Goal: Book appointment/travel/reservation

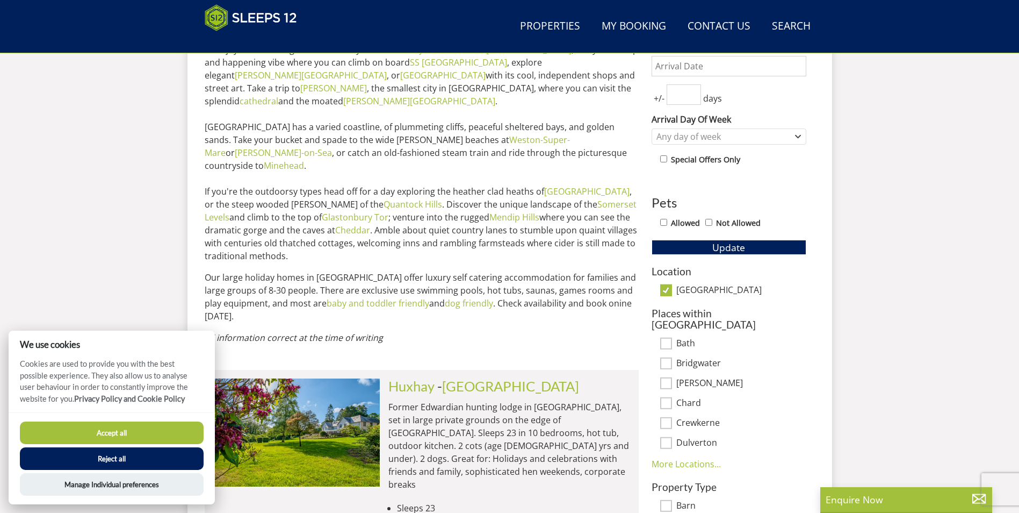
scroll to position [601, 0]
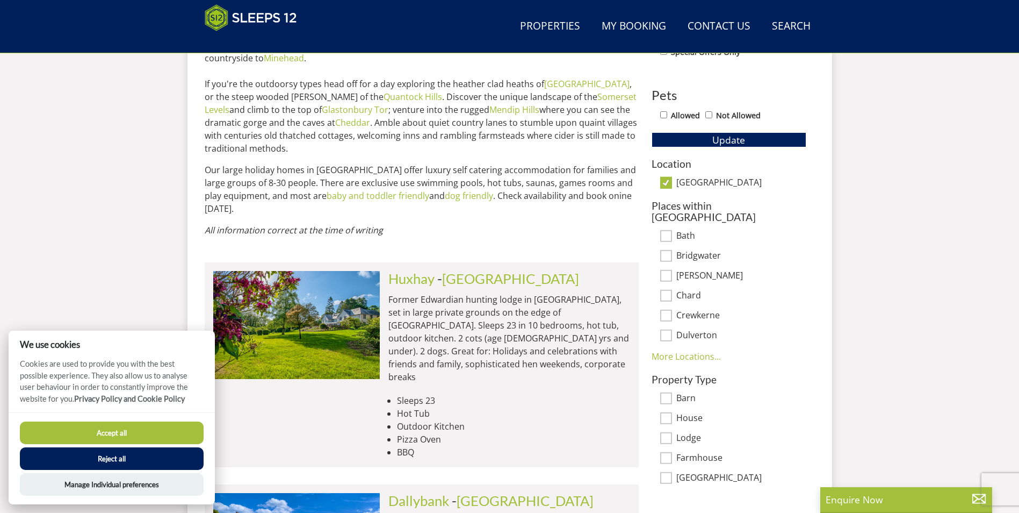
drag, startPoint x: 135, startPoint y: 428, endPoint x: 128, endPoint y: 427, distance: 7.2
click at [135, 428] on button "Accept all" at bounding box center [112, 432] width 184 height 23
checkbox input "true"
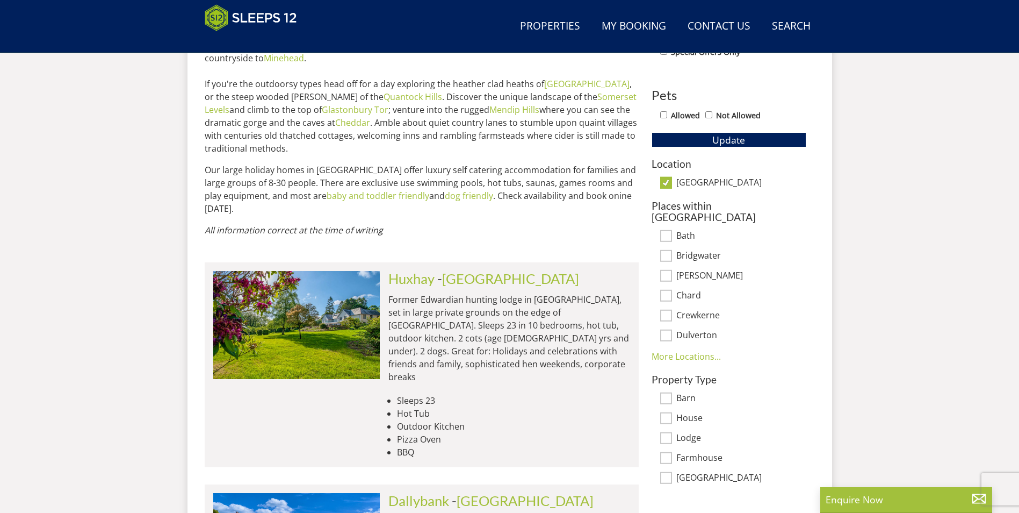
scroll to position [762, 0]
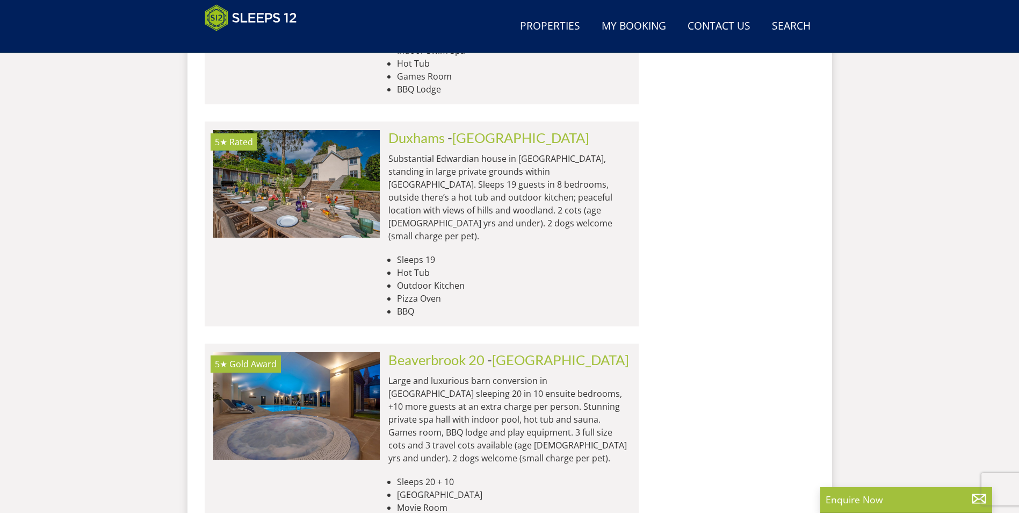
scroll to position [1461, 0]
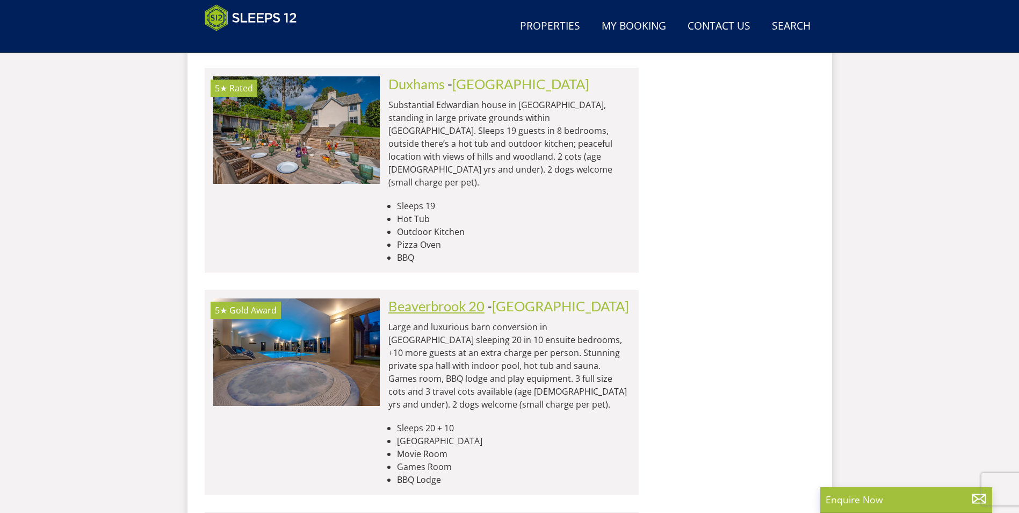
click at [440, 298] on link "Beaverbrook 20" at bounding box center [437, 306] width 96 height 16
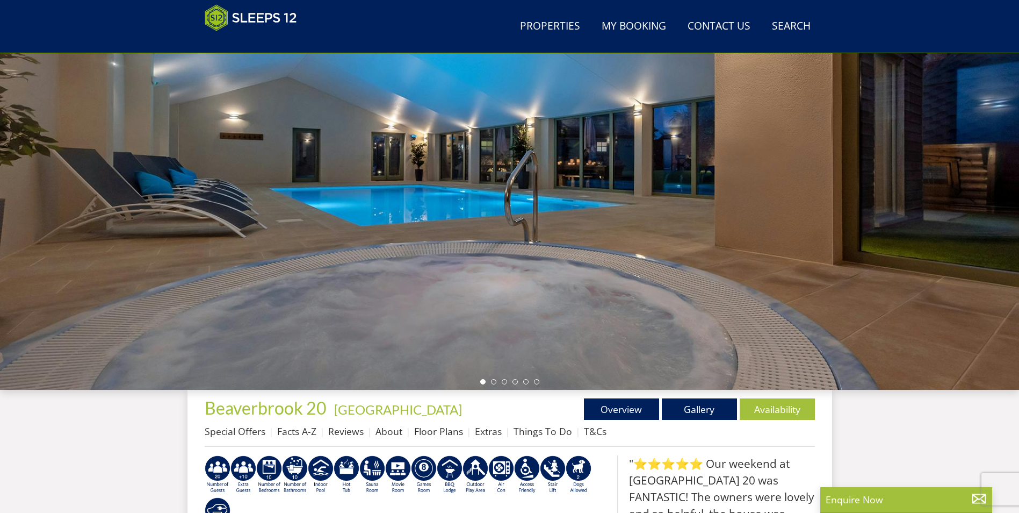
scroll to position [10, 0]
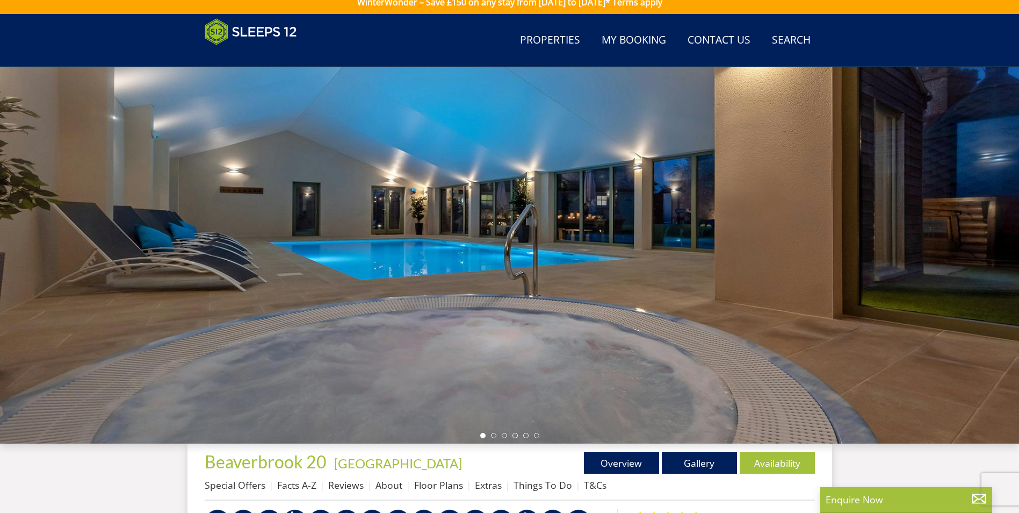
click at [921, 318] on div at bounding box center [509, 255] width 1019 height 376
click at [494, 435] on li at bounding box center [493, 435] width 5 height 5
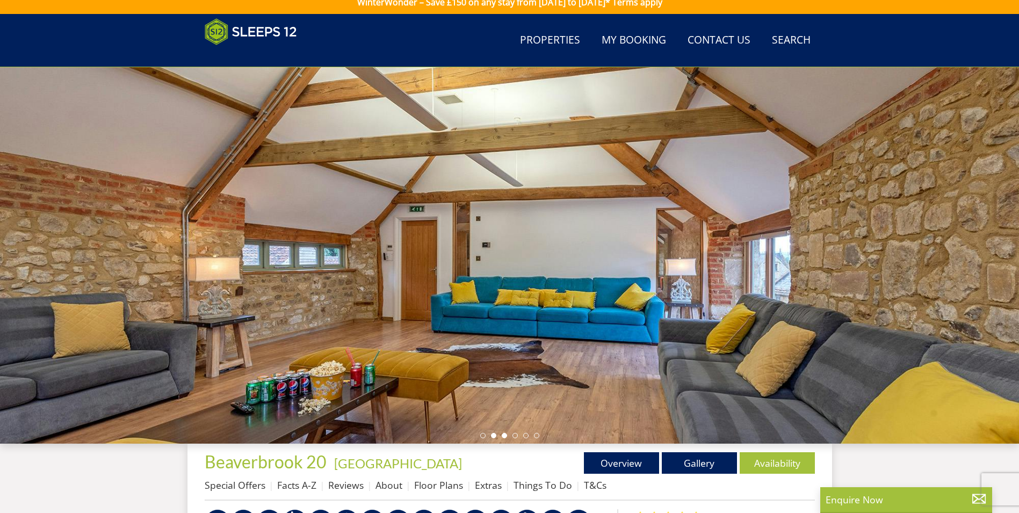
click at [506, 435] on li at bounding box center [504, 435] width 5 height 5
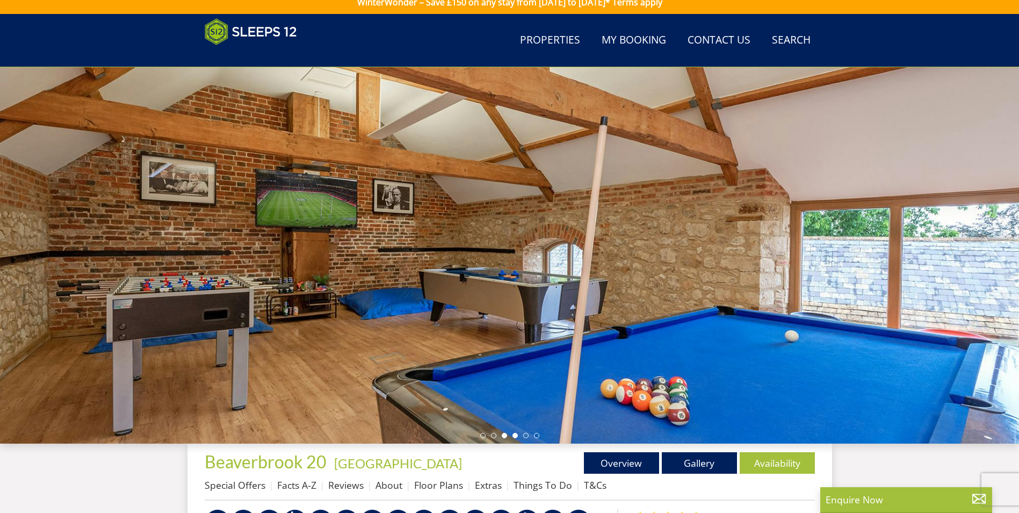
click at [515, 434] on li at bounding box center [515, 435] width 5 height 5
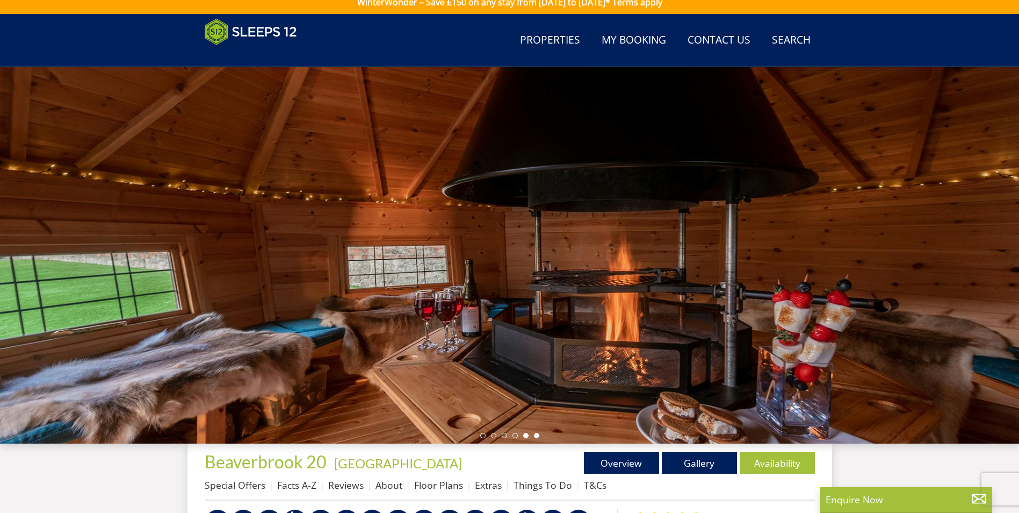
click at [535, 434] on li at bounding box center [536, 435] width 5 height 5
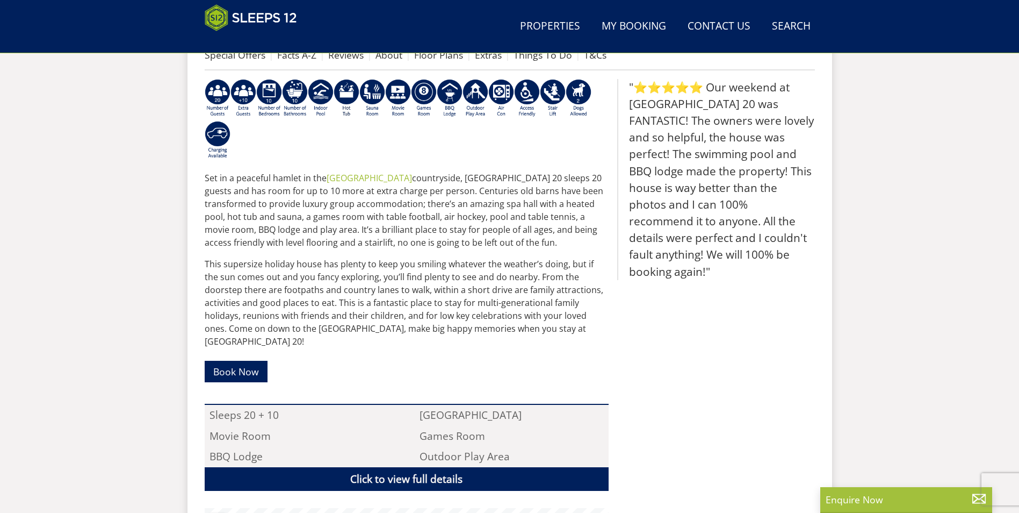
scroll to position [225, 0]
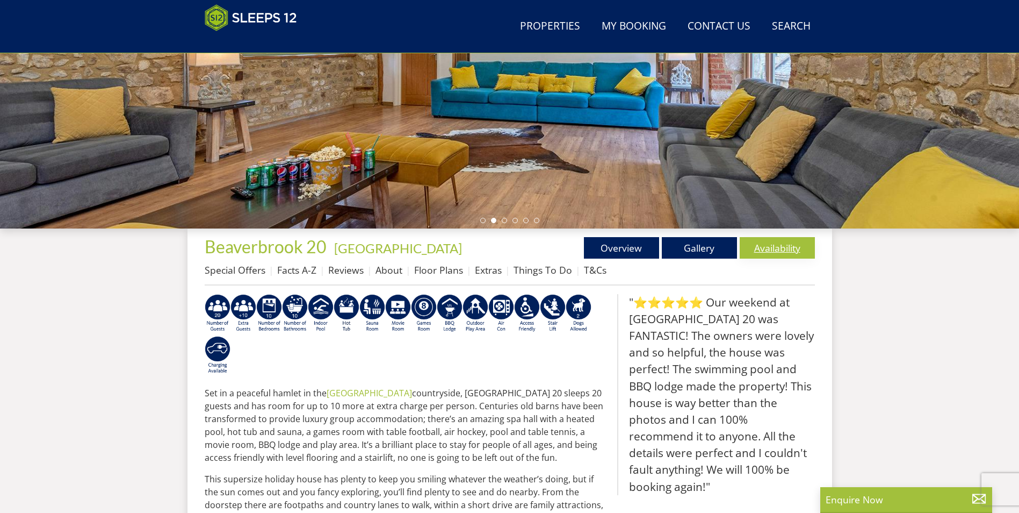
click at [764, 245] on link "Availability" at bounding box center [777, 247] width 75 height 21
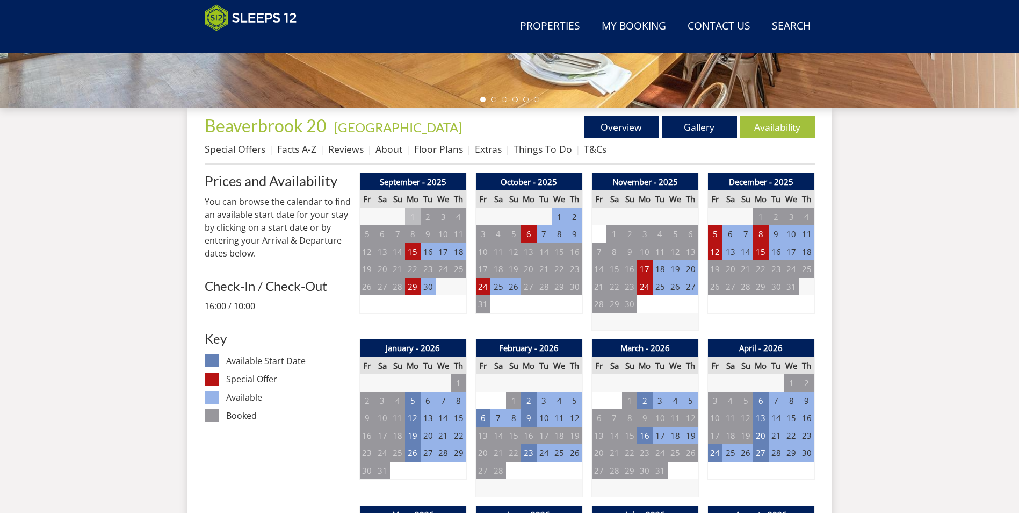
scroll to position [507, 0]
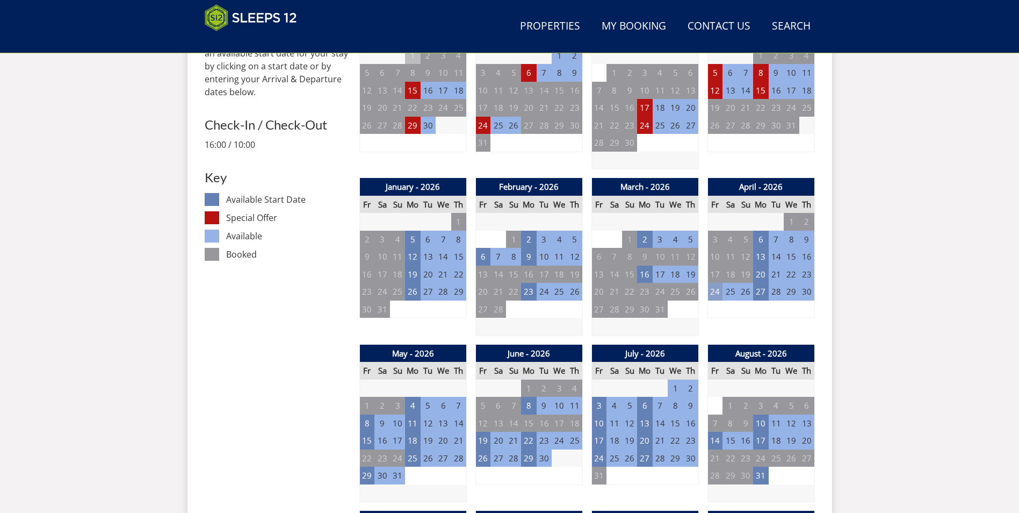
click at [715, 291] on td "24" at bounding box center [715, 292] width 15 height 18
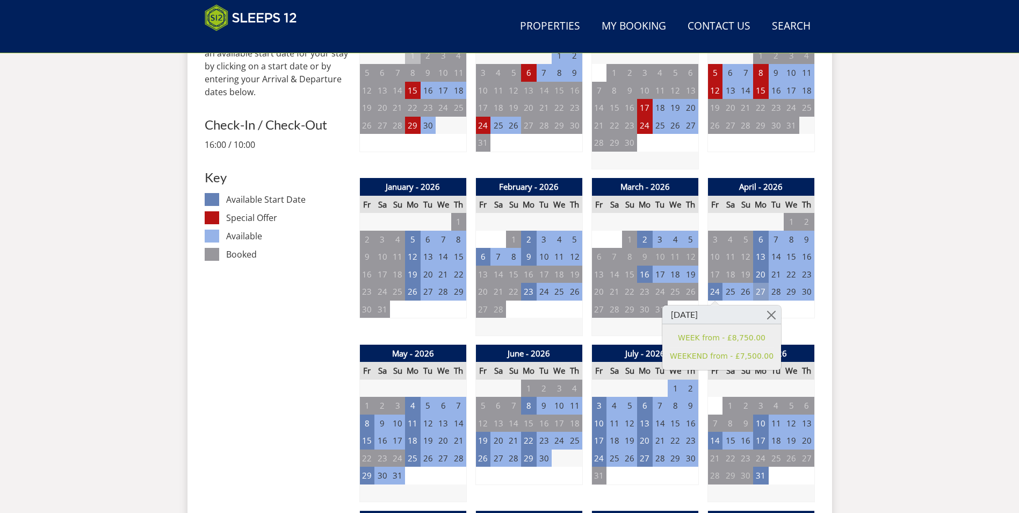
click at [764, 291] on td "27" at bounding box center [760, 292] width 15 height 18
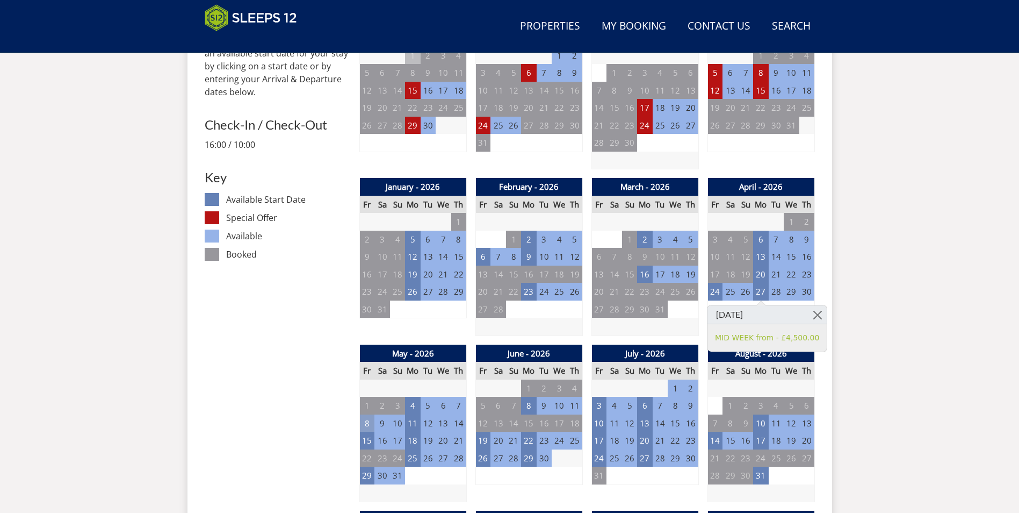
click at [367, 421] on td "8" at bounding box center [367, 423] width 15 height 18
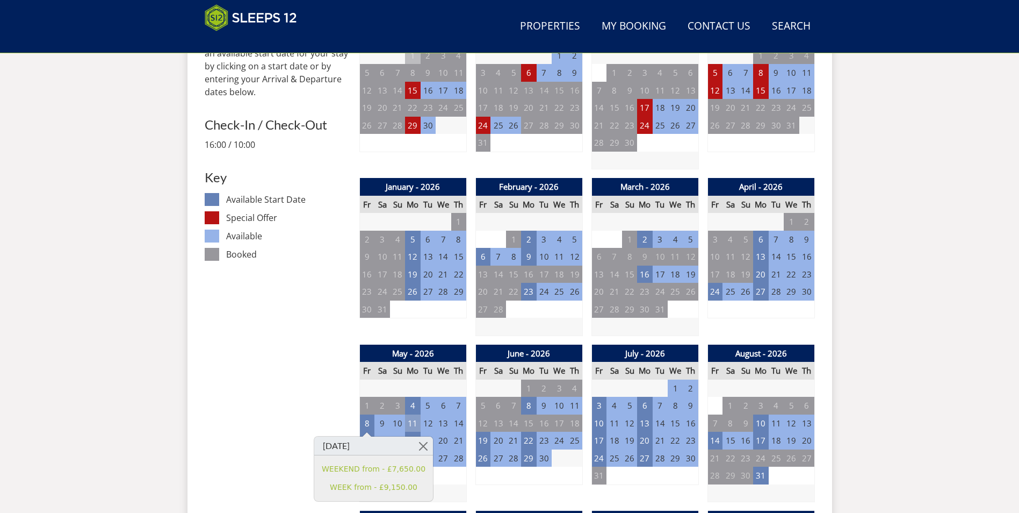
click at [415, 422] on td "11" at bounding box center [412, 423] width 15 height 18
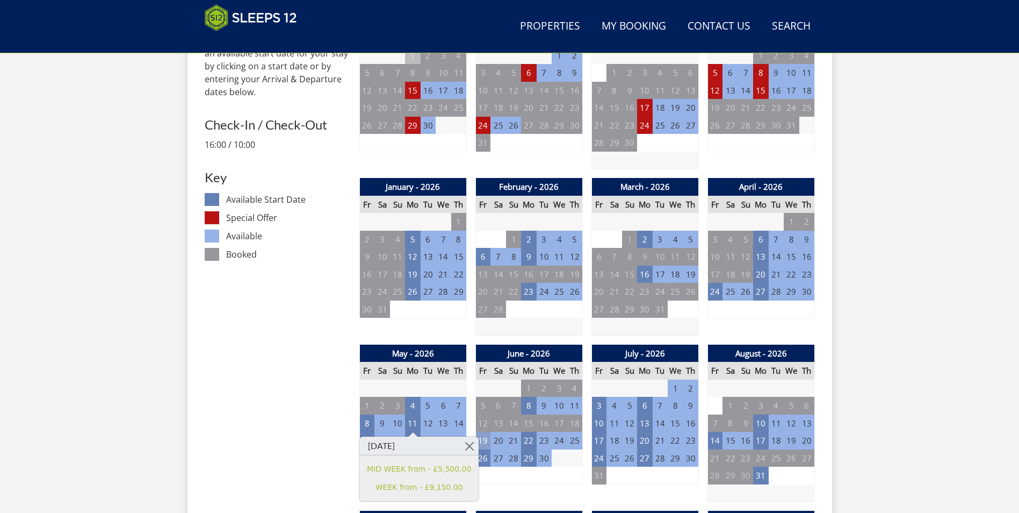
click at [485, 440] on td "19" at bounding box center [483, 441] width 15 height 18
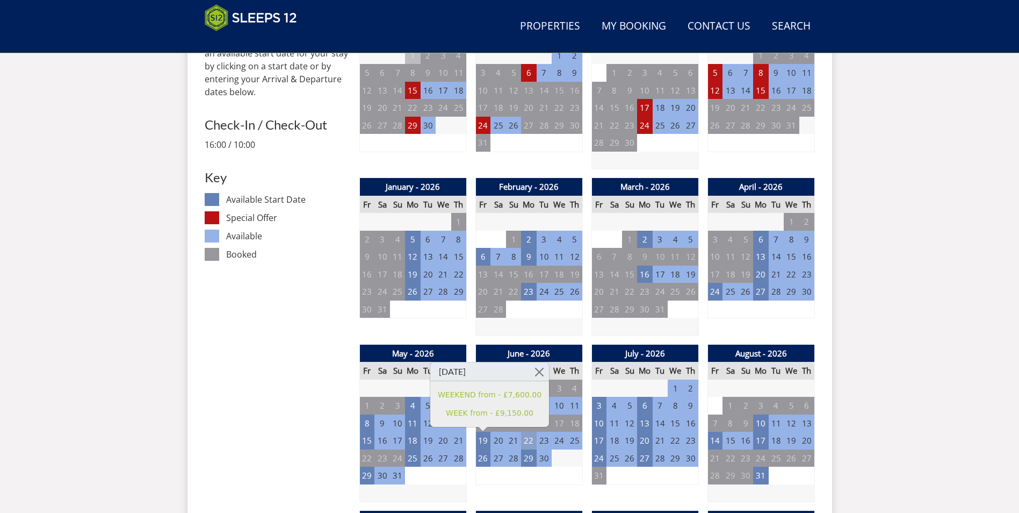
drag, startPoint x: 486, startPoint y: 440, endPoint x: 527, endPoint y: 439, distance: 40.9
click at [527, 439] on td "22" at bounding box center [528, 441] width 15 height 18
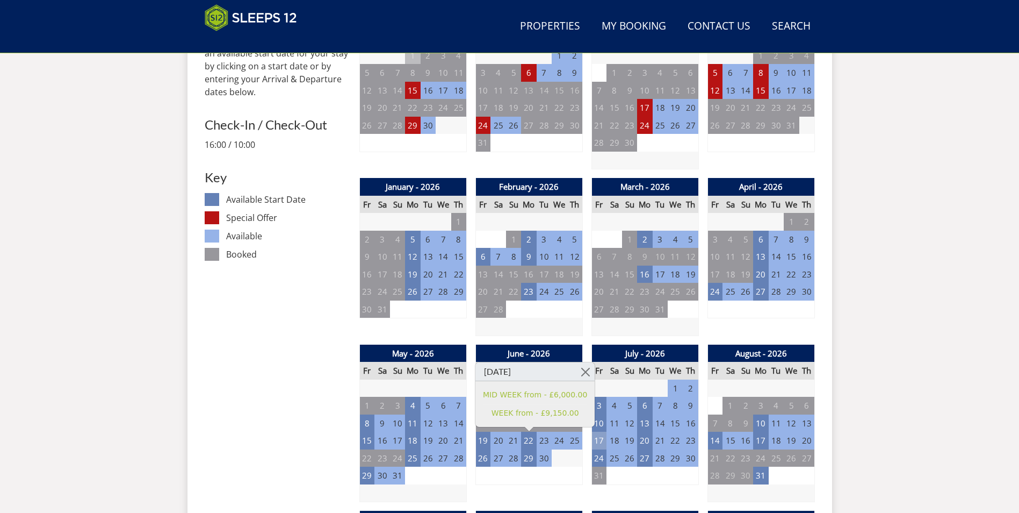
click at [600, 441] on td "17" at bounding box center [599, 441] width 15 height 18
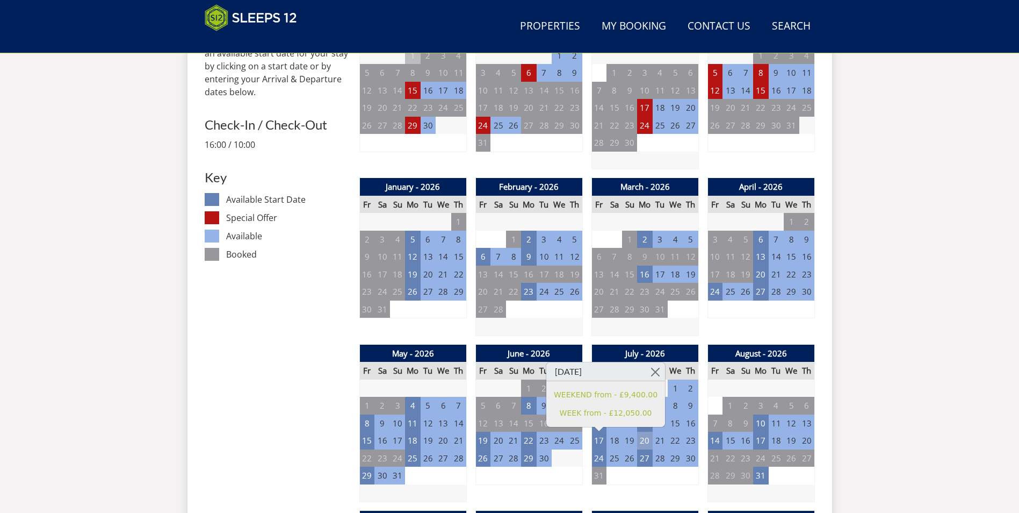
click at [644, 440] on td "20" at bounding box center [644, 441] width 15 height 18
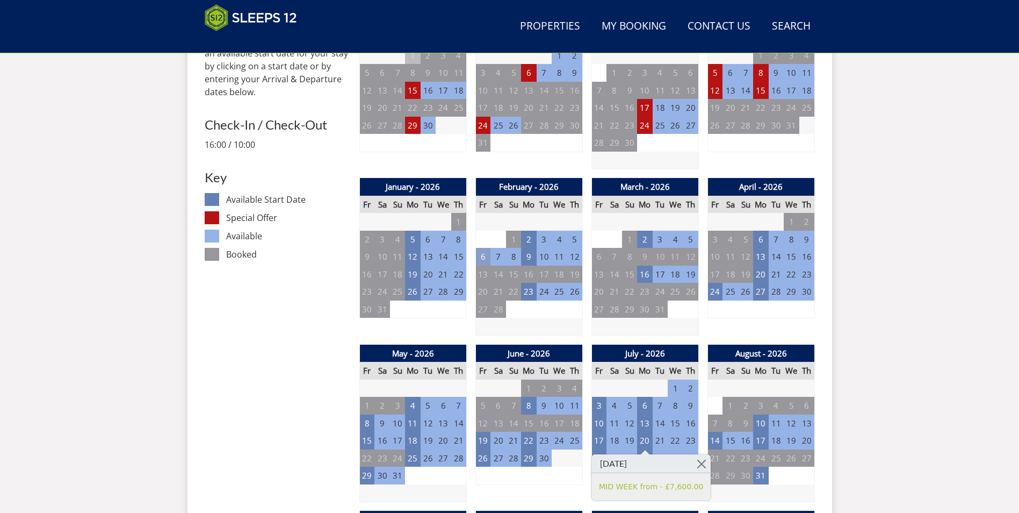
click at [482, 257] on td "6" at bounding box center [483, 257] width 15 height 18
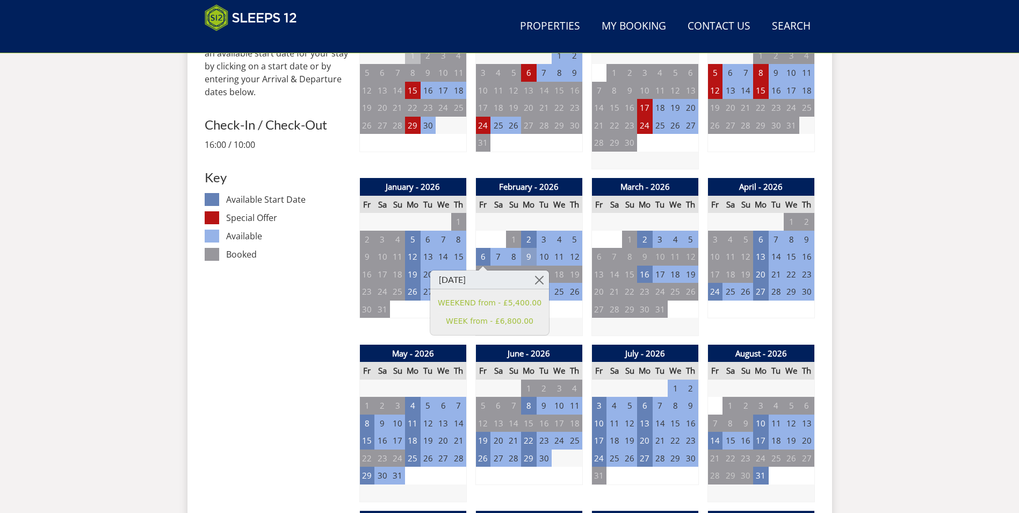
click at [530, 257] on td "9" at bounding box center [528, 257] width 15 height 18
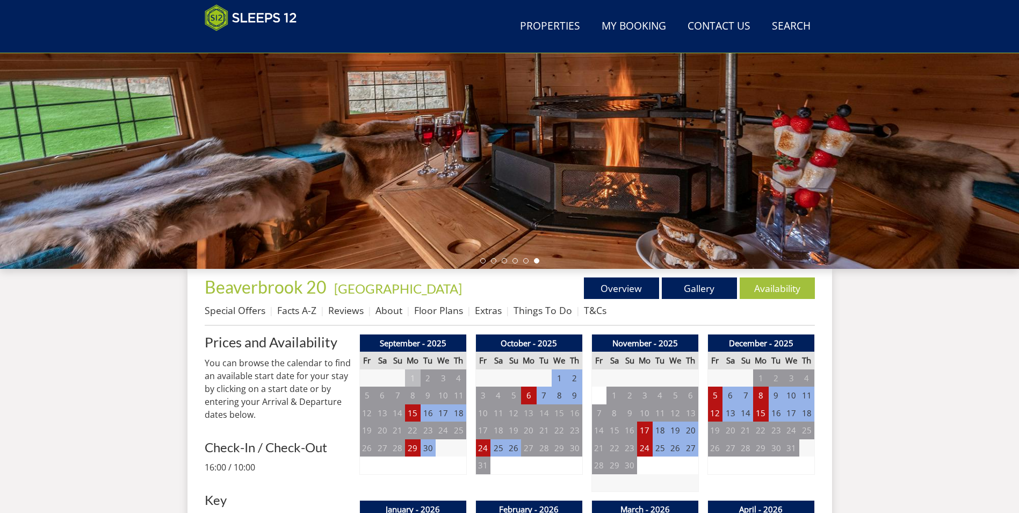
scroll to position [131, 0]
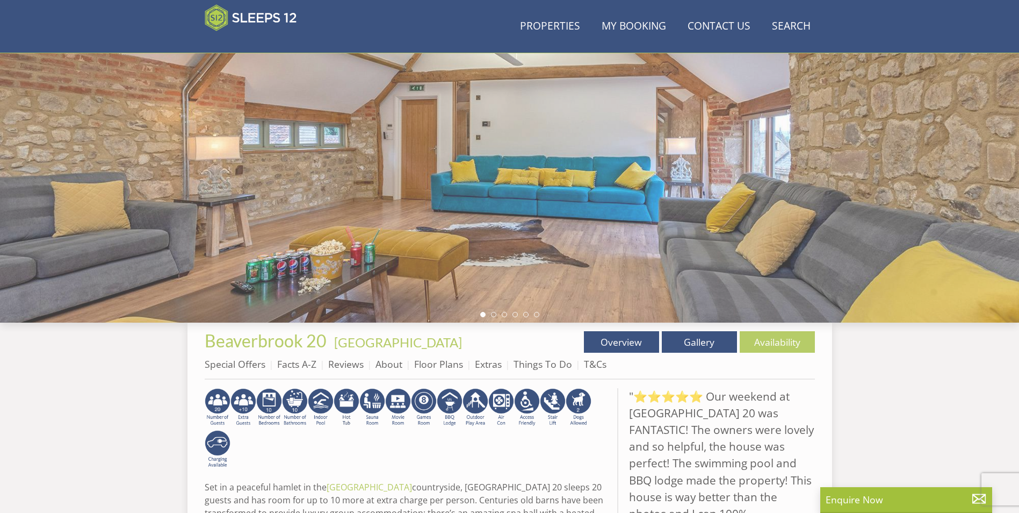
scroll to position [225, 0]
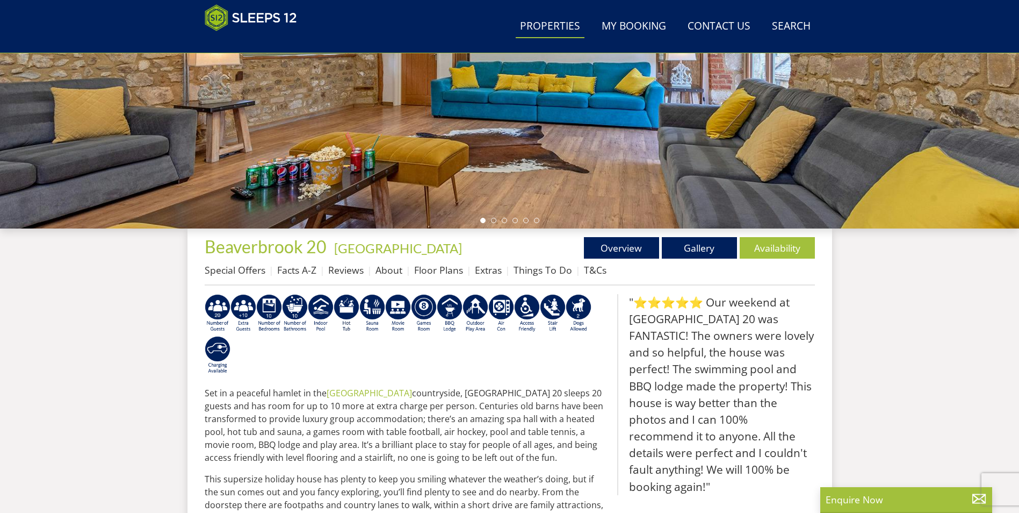
click at [550, 24] on link "Properties" at bounding box center [550, 27] width 69 height 24
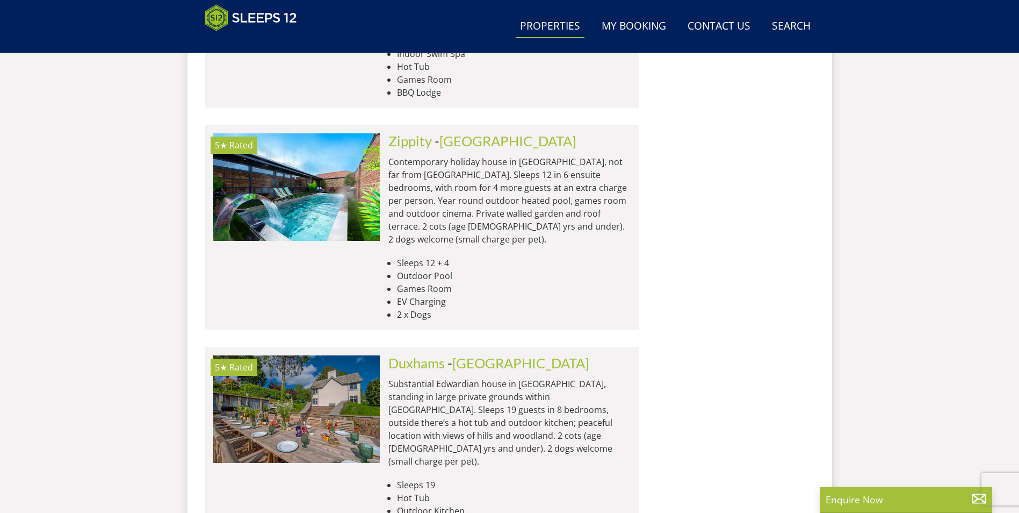
scroll to position [1101, 0]
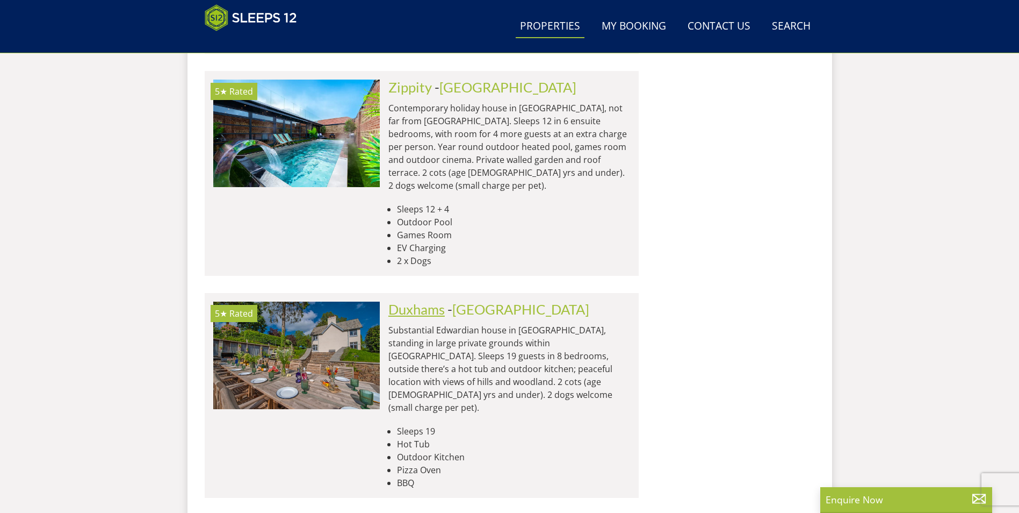
click at [418, 301] on link "Duxhams" at bounding box center [417, 309] width 56 height 16
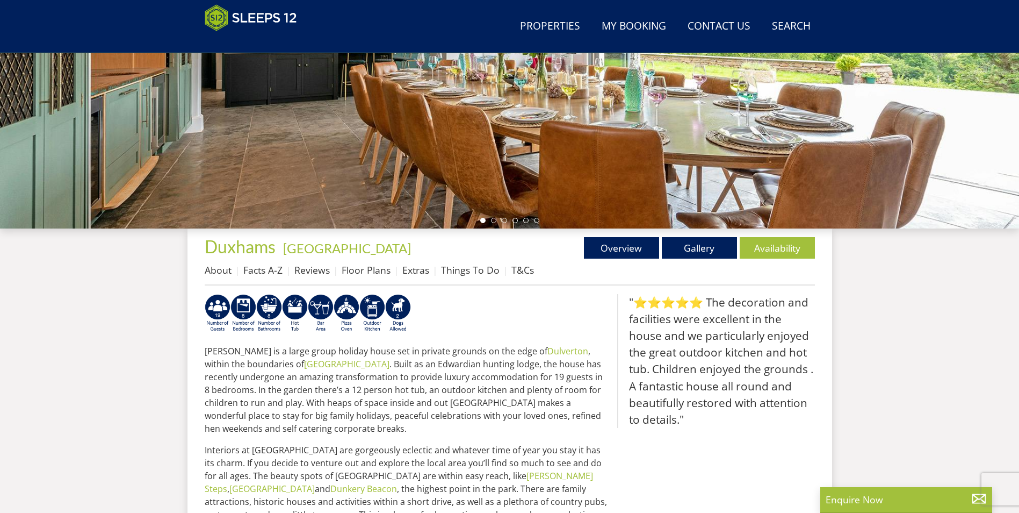
scroll to position [278, 0]
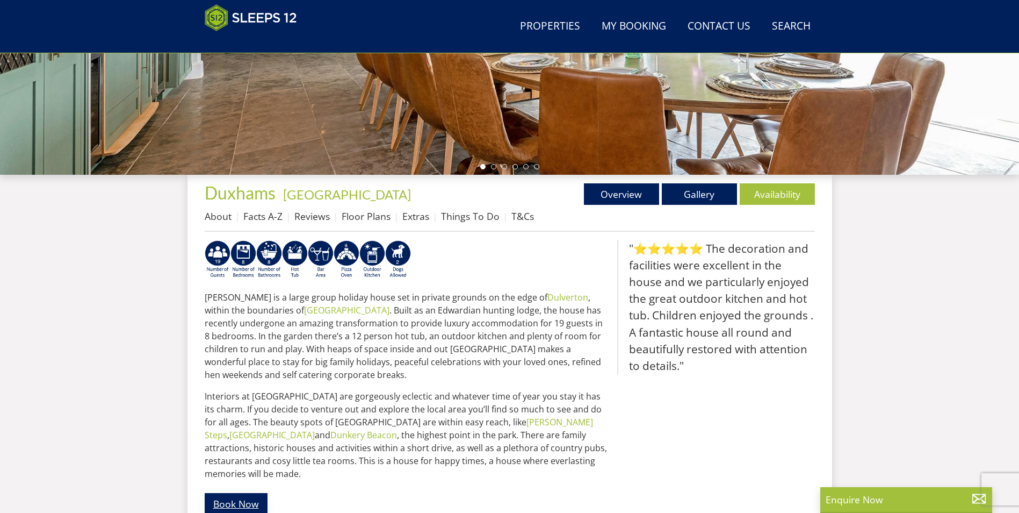
click at [240, 493] on link "Book Now" at bounding box center [236, 503] width 63 height 21
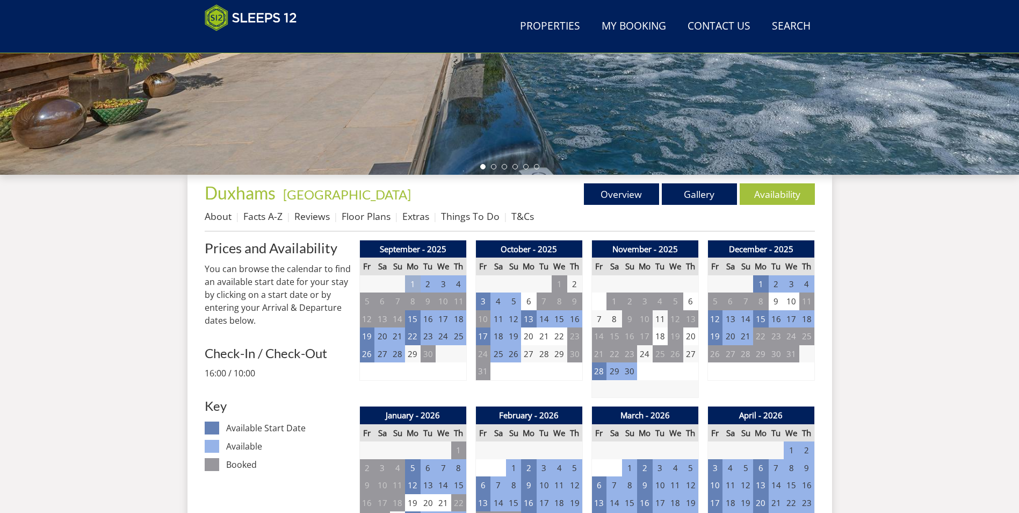
scroll to position [440, 0]
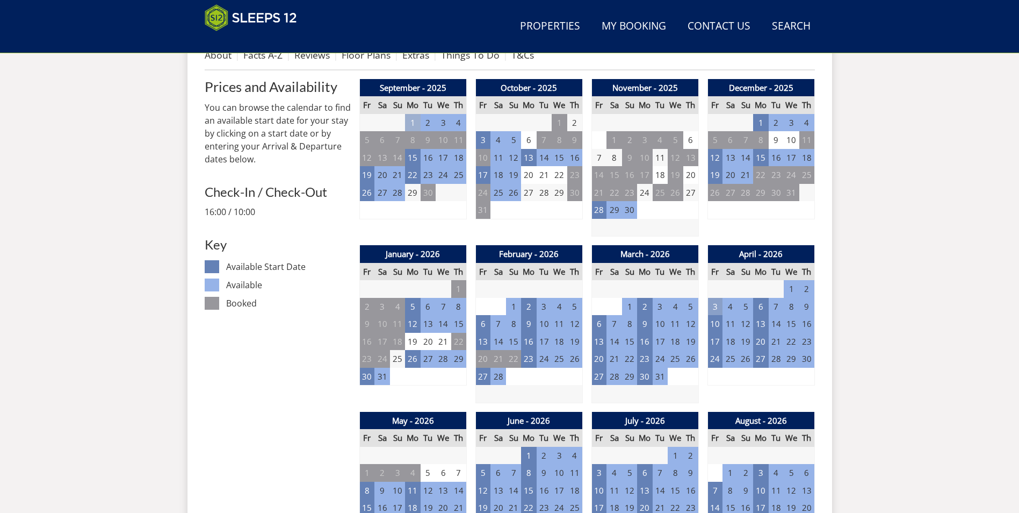
click at [718, 307] on td "3" at bounding box center [715, 307] width 15 height 18
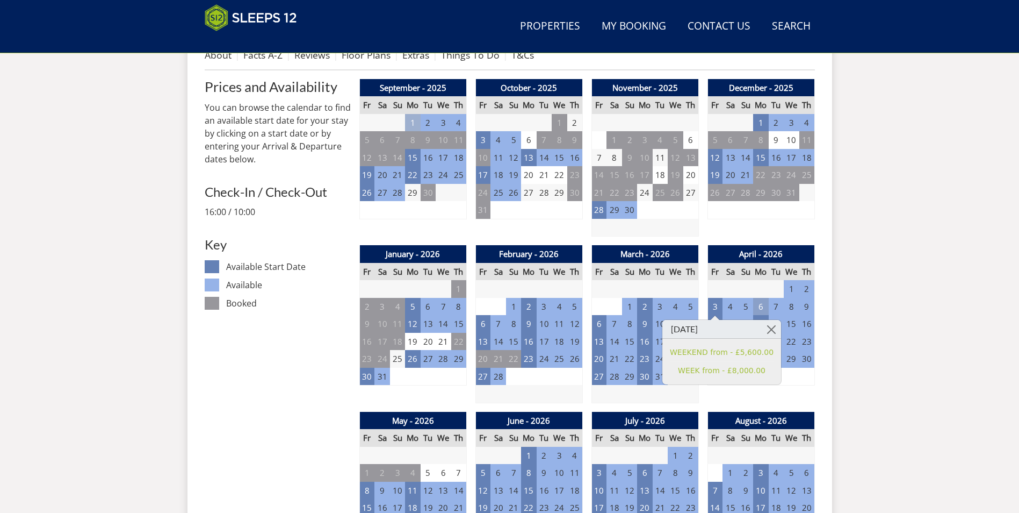
click at [764, 307] on td "6" at bounding box center [760, 307] width 15 height 18
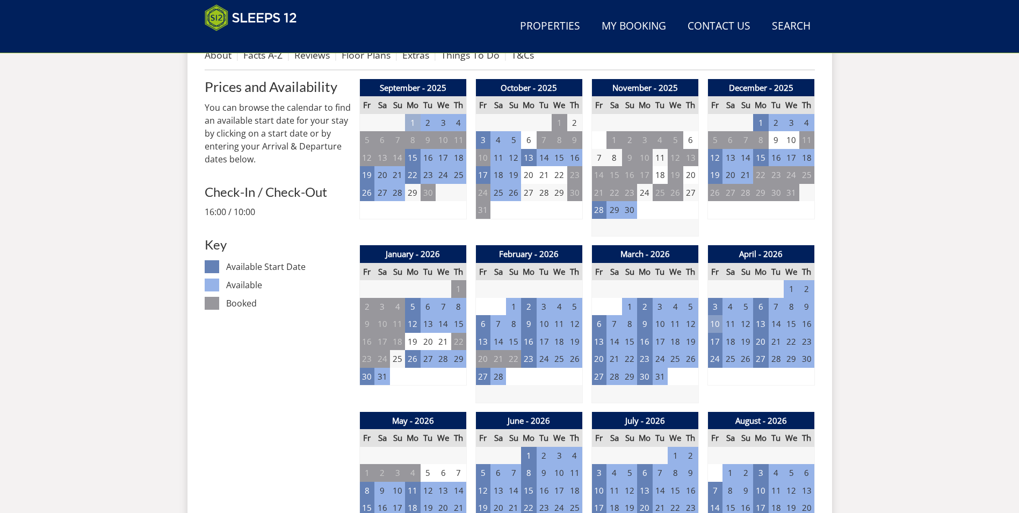
click at [714, 324] on td "10" at bounding box center [715, 324] width 15 height 18
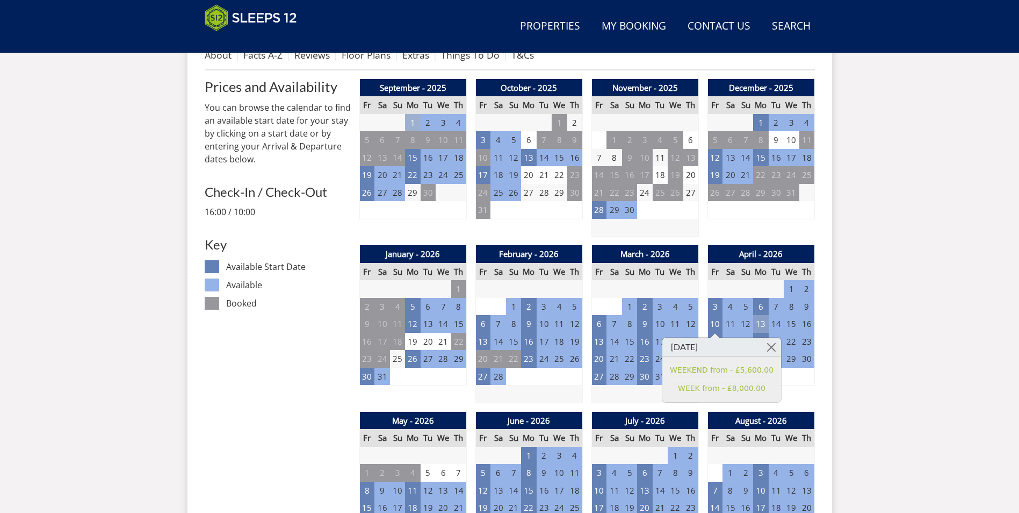
click at [763, 326] on td "13" at bounding box center [760, 324] width 15 height 18
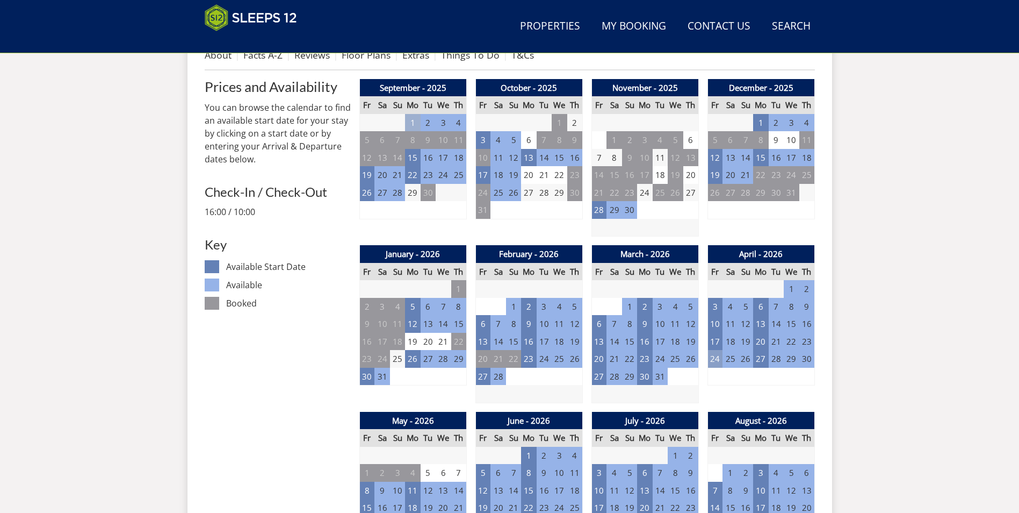
click at [711, 358] on td "24" at bounding box center [715, 359] width 15 height 18
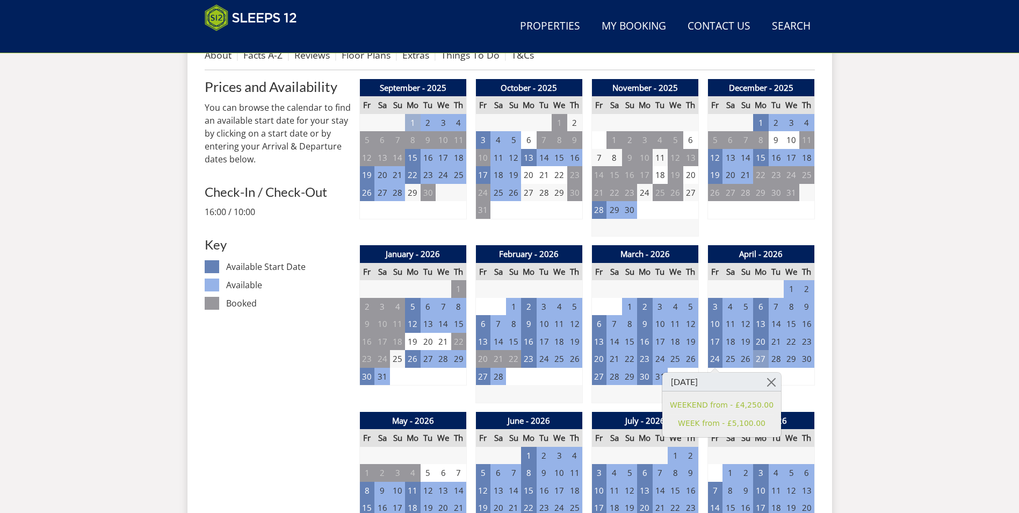
click at [760, 355] on td "27" at bounding box center [760, 359] width 15 height 18
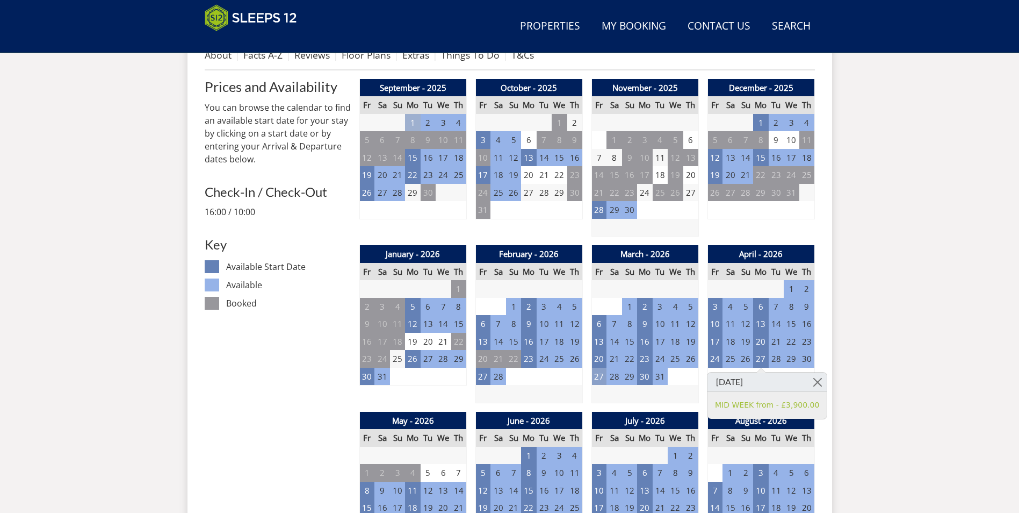
click at [601, 374] on td "27" at bounding box center [599, 377] width 15 height 18
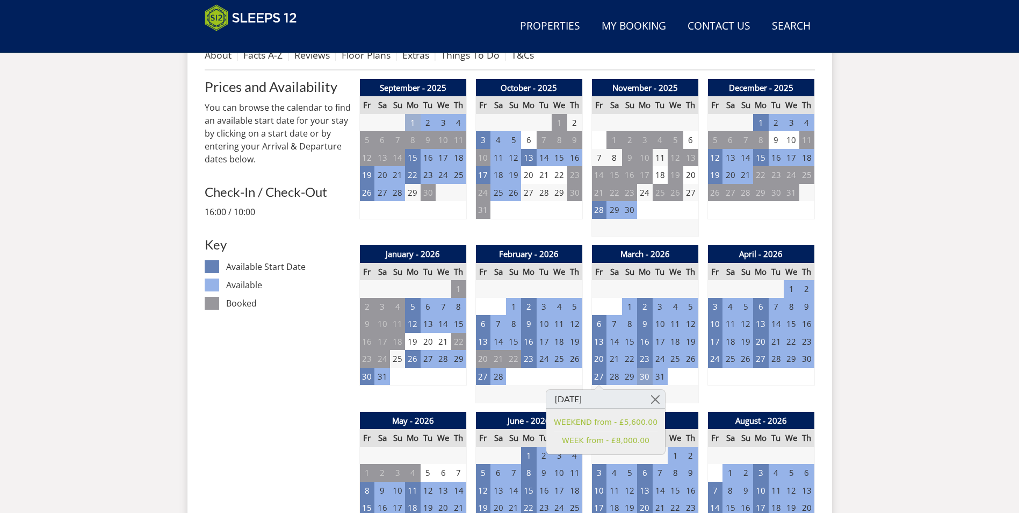
click at [644, 373] on td "30" at bounding box center [644, 377] width 15 height 18
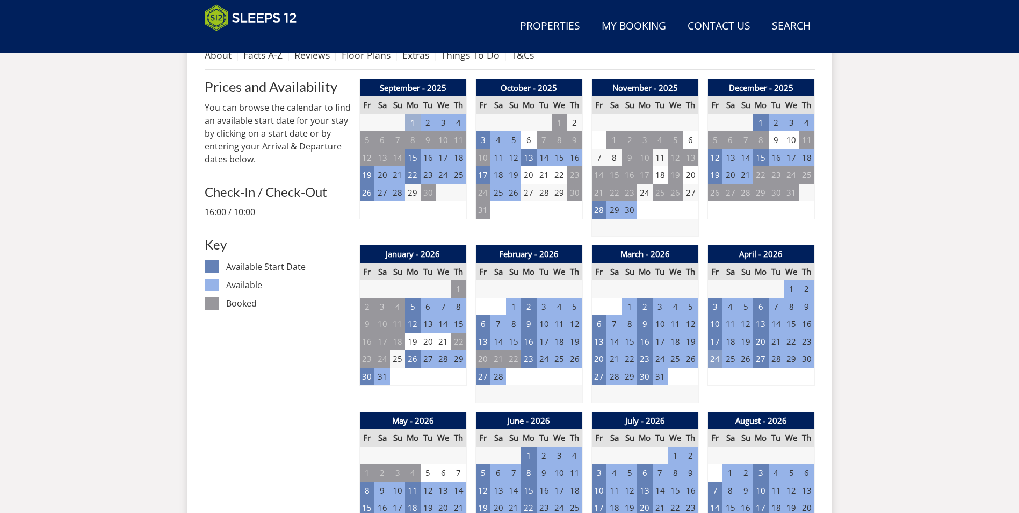
click at [713, 361] on td "24" at bounding box center [715, 359] width 15 height 18
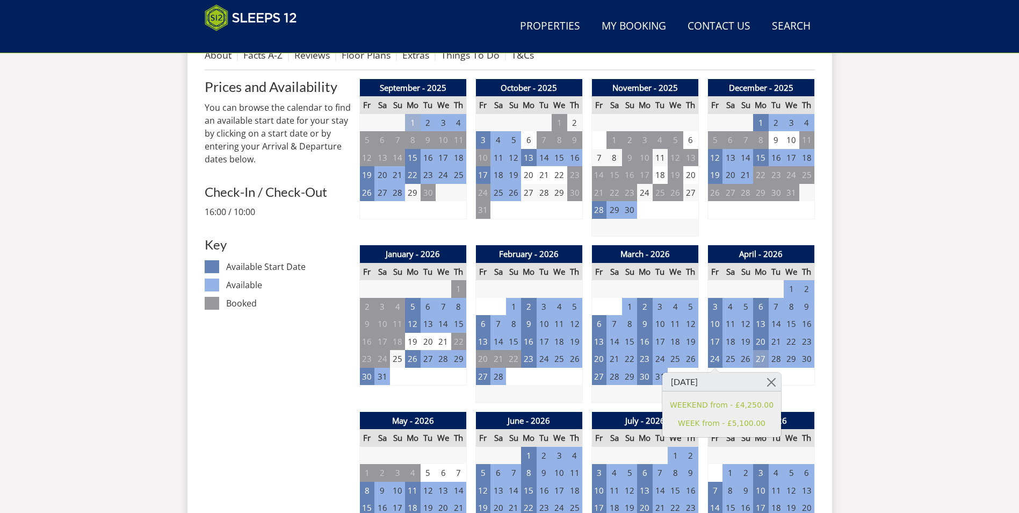
click at [761, 360] on td "27" at bounding box center [760, 359] width 15 height 18
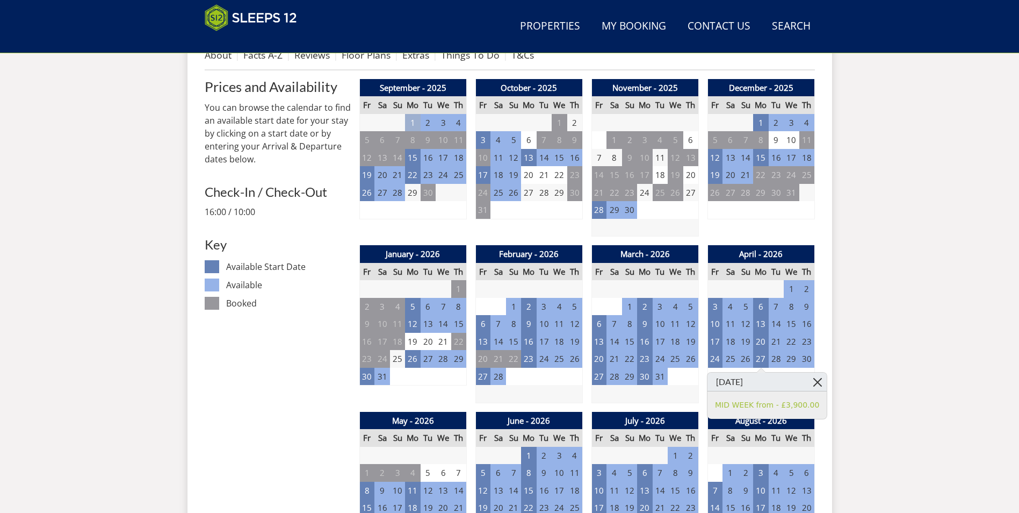
click at [808, 383] on link at bounding box center [817, 381] width 19 height 19
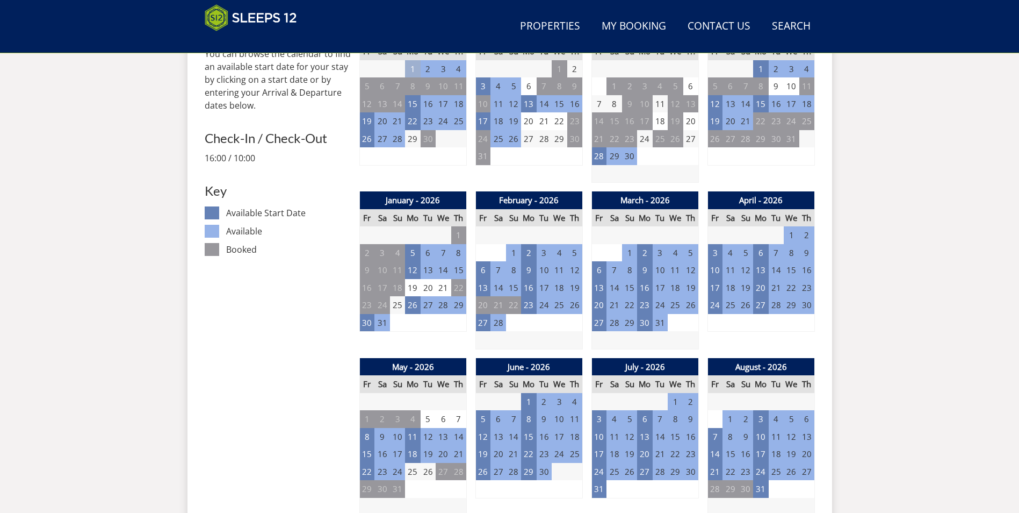
scroll to position [547, 0]
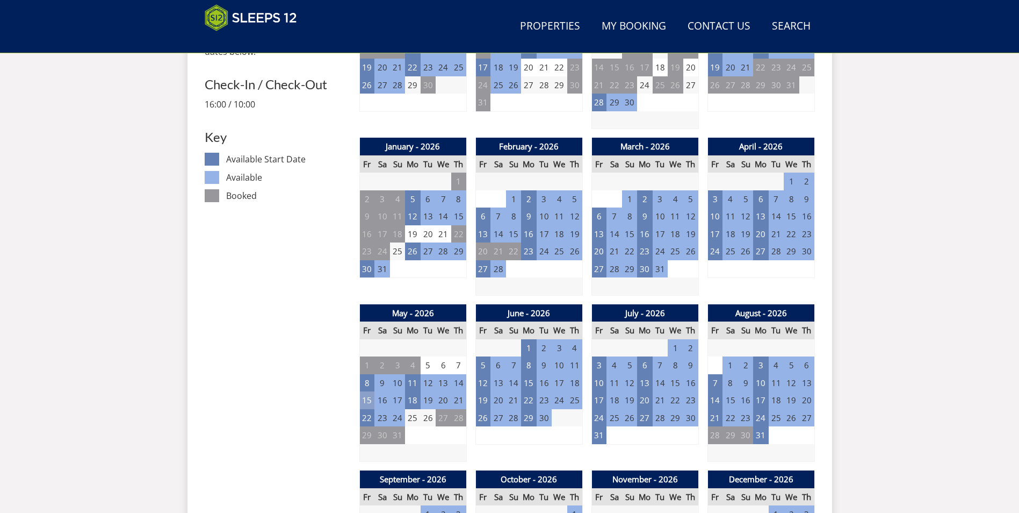
click at [364, 398] on td "15" at bounding box center [367, 400] width 15 height 18
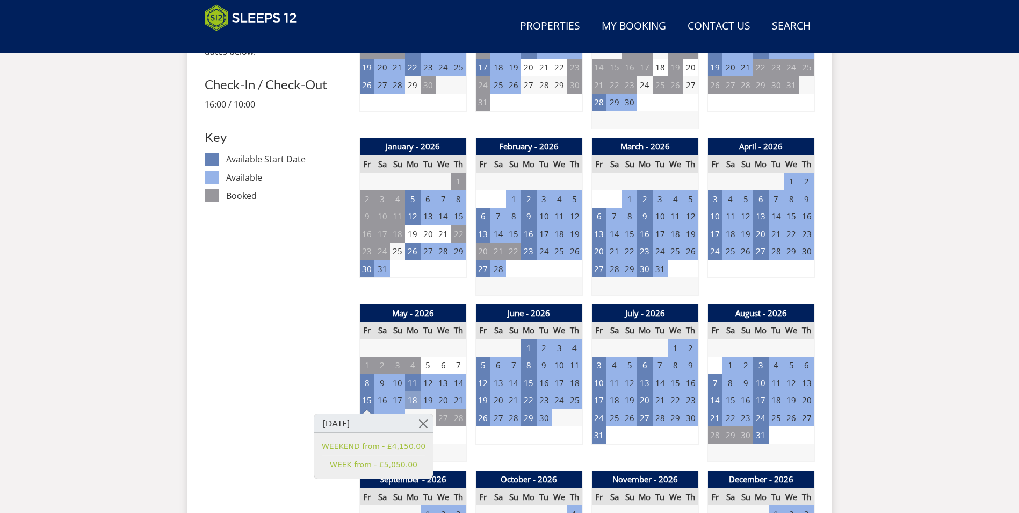
click at [410, 401] on td "18" at bounding box center [412, 400] width 15 height 18
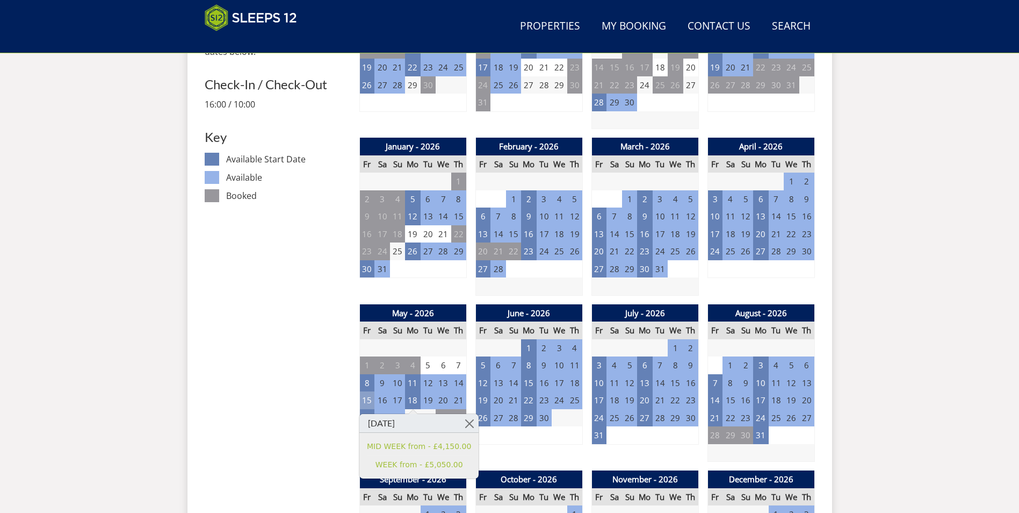
click at [368, 404] on td "15" at bounding box center [367, 400] width 15 height 18
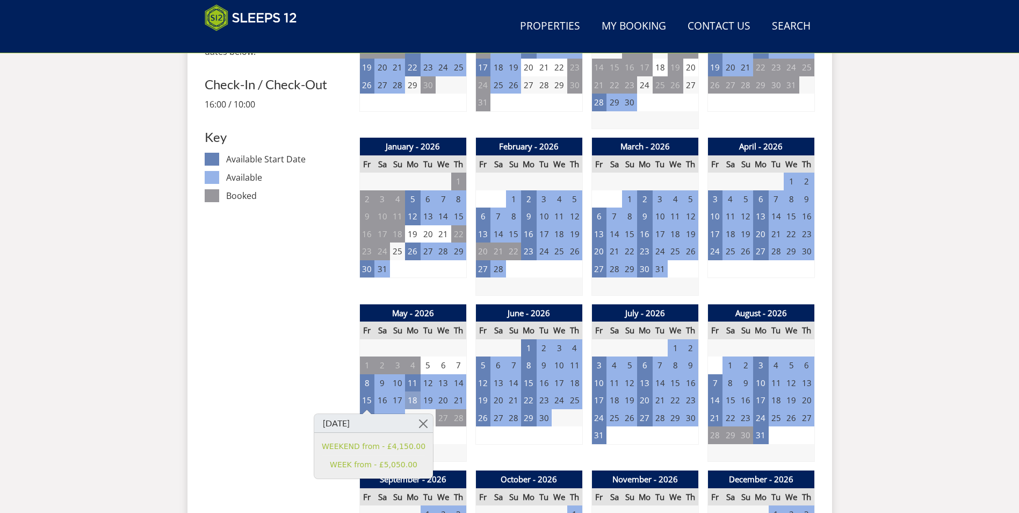
click at [412, 404] on td "18" at bounding box center [412, 400] width 15 height 18
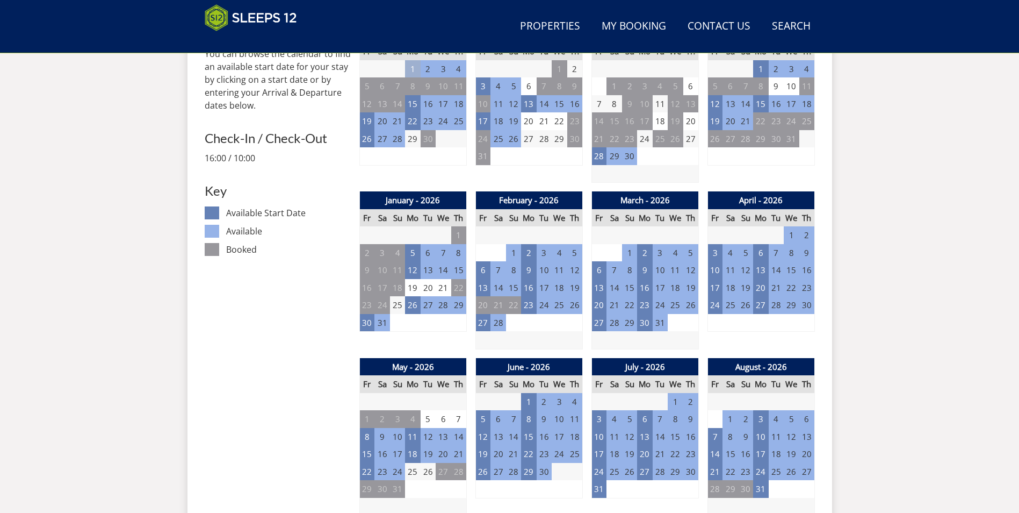
scroll to position [278, 0]
